Goal: Task Accomplishment & Management: Manage account settings

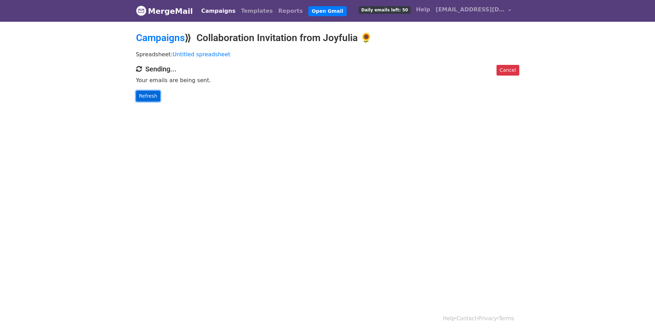
click at [144, 97] on link "Refresh" at bounding box center [148, 96] width 25 height 11
click at [293, 130] on html "MergeMail Campaigns Templates Reports Open Gmail Daily emails left: 50 Help joy…" at bounding box center [327, 166] width 655 height 332
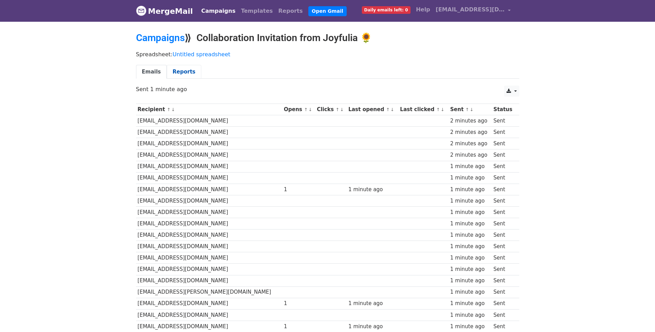
click at [185, 71] on link "Reports" at bounding box center [184, 72] width 35 height 14
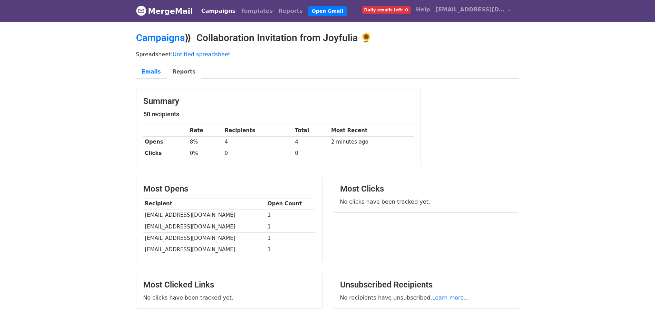
click at [93, 185] on body "MergeMail Campaigns Templates Reports Open Gmail Daily emails left: 0 Help joyf…" at bounding box center [327, 171] width 655 height 343
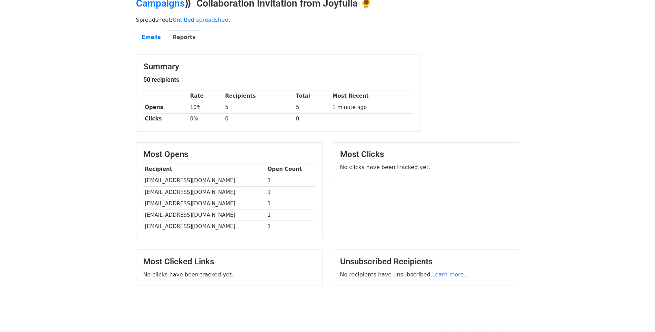
click at [91, 153] on body "MergeMail Campaigns Templates Reports Open Gmail Daily emails left: 0 Help [EMA…" at bounding box center [327, 142] width 655 height 355
click at [86, 199] on body "MergeMail Campaigns Templates Reports Open Gmail Daily emails left: 0 Help joyf…" at bounding box center [327, 142] width 655 height 355
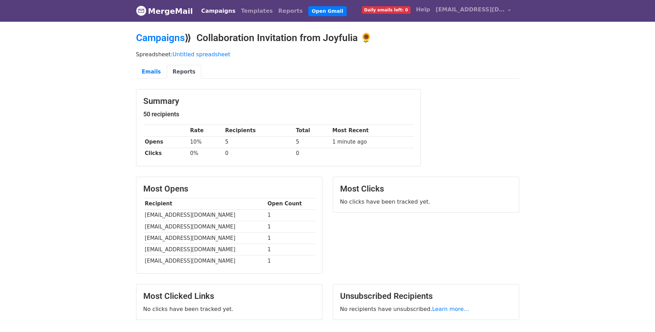
drag, startPoint x: 323, startPoint y: 108, endPoint x: 274, endPoint y: 71, distance: 61.3
click at [275, 70] on ul "Emails Reports" at bounding box center [327, 72] width 383 height 14
click at [281, 9] on link "Reports" at bounding box center [290, 11] width 30 height 14
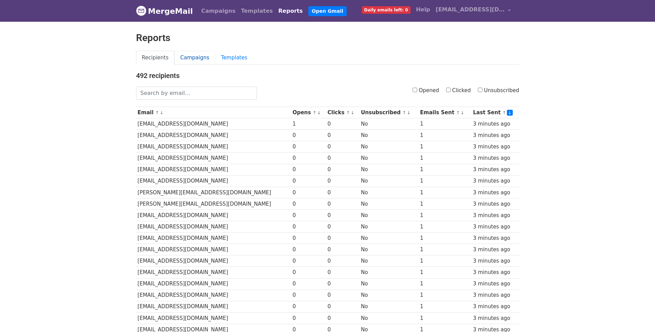
click at [192, 60] on link "Campaigns" at bounding box center [194, 58] width 41 height 14
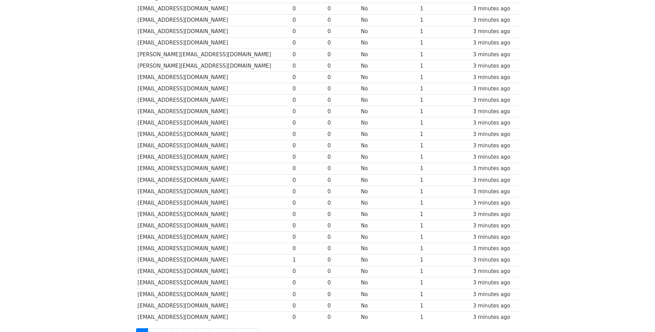
scroll to position [69, 0]
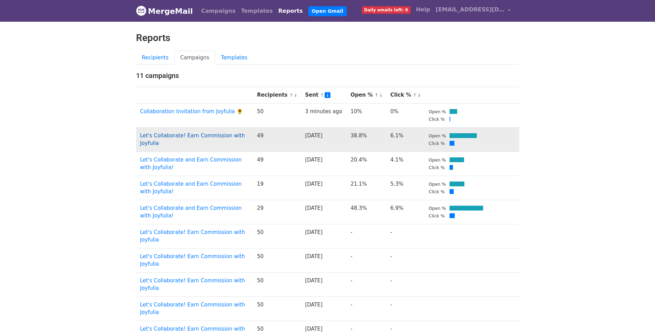
click at [211, 133] on link "Let's Collaborate! Earn Commission with Joyfulia" at bounding box center [192, 140] width 105 height 14
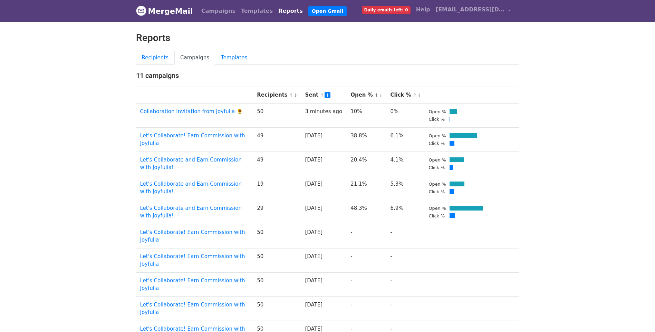
drag, startPoint x: 316, startPoint y: 69, endPoint x: 304, endPoint y: 60, distance: 14.6
click at [304, 60] on ul "Recipients Campaigns Templates" at bounding box center [327, 58] width 383 height 14
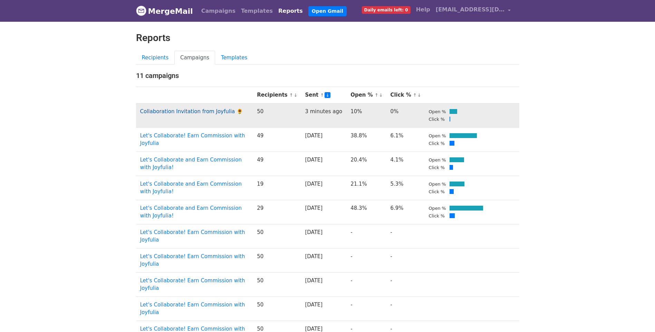
click at [202, 108] on link "Collaboration Invitation from Joyfulia 🌻" at bounding box center [191, 111] width 103 height 6
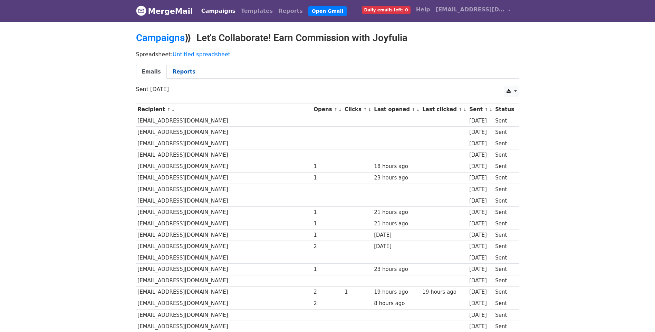
click at [175, 70] on link "Reports" at bounding box center [184, 72] width 35 height 14
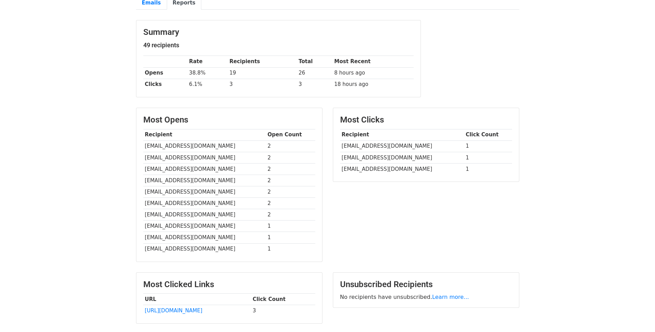
scroll to position [104, 0]
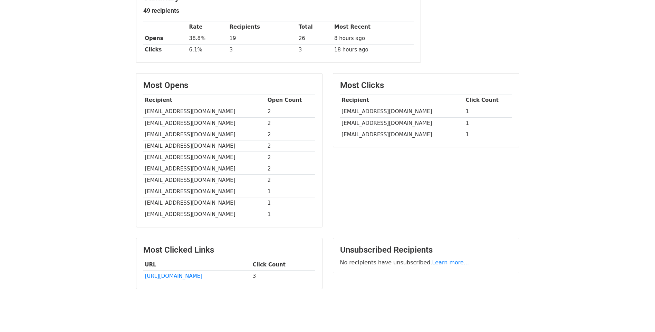
click at [561, 228] on body "MergeMail Campaigns Templates Reports Open Gmail Daily emails left: 0 Help [EMA…" at bounding box center [327, 109] width 655 height 427
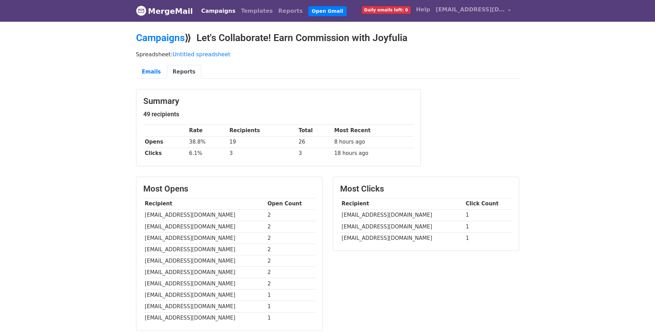
drag, startPoint x: 498, startPoint y: 142, endPoint x: 494, endPoint y: 142, distance: 4.8
click at [498, 142] on div "Summary 49 recipients Rate Recipients Total Most Recent Opens 38.8% 19 26 8 hou…" at bounding box center [328, 131] width 394 height 84
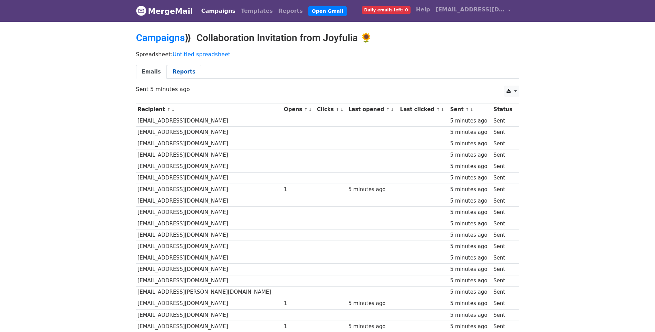
click at [179, 72] on link "Reports" at bounding box center [184, 72] width 35 height 14
